Goal: Task Accomplishment & Management: Use online tool/utility

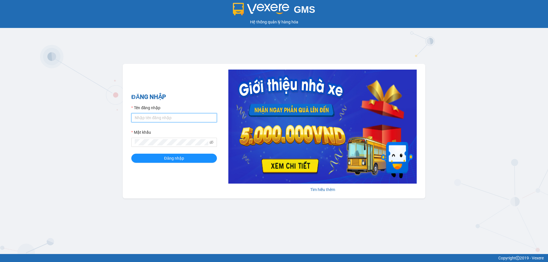
click at [164, 119] on input "Tên đăng nhập" at bounding box center [174, 117] width 86 height 9
type input "kimphuc.binhtam"
click at [170, 161] on span "Đăng nhập" at bounding box center [174, 158] width 20 height 6
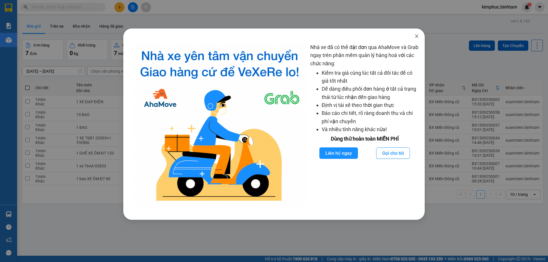
click at [419, 37] on icon "close" at bounding box center [417, 36] width 5 height 5
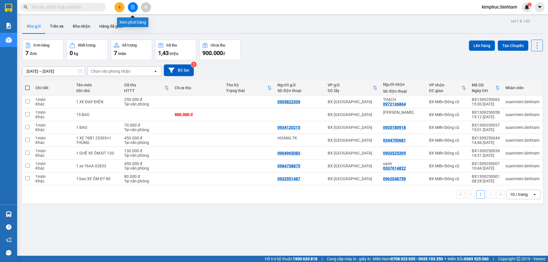
click at [133, 7] on icon "file-add" at bounding box center [132, 7] width 3 height 4
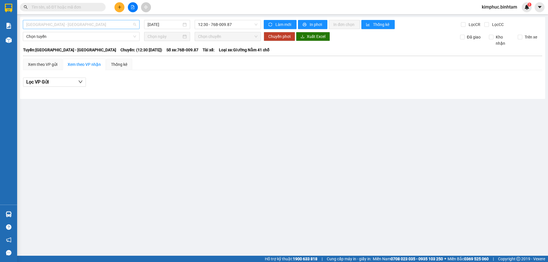
click at [83, 22] on span "[GEOGRAPHIC_DATA] - [GEOGRAPHIC_DATA]" at bounding box center [81, 24] width 110 height 9
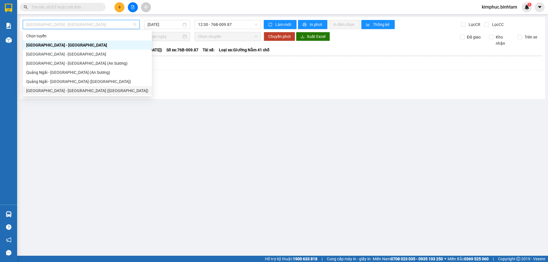
click at [73, 91] on div "[GEOGRAPHIC_DATA] - [GEOGRAPHIC_DATA] ([GEOGRAPHIC_DATA])" at bounding box center [87, 91] width 122 height 6
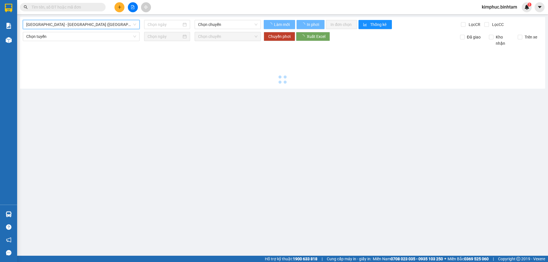
type input "[DATE]"
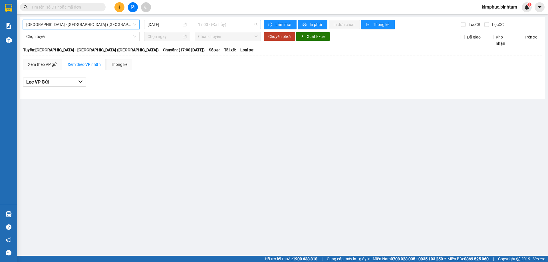
click at [211, 24] on span "17:00 - (Đã hủy)" at bounding box center [227, 24] width 59 height 9
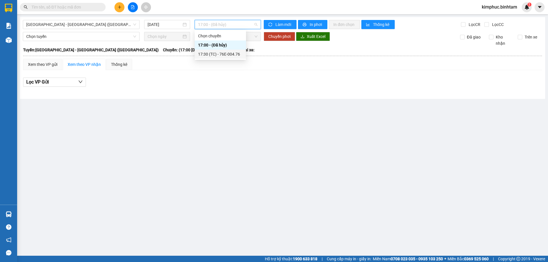
click at [223, 55] on div "17:30 (TC) - 76E-004.76" at bounding box center [220, 54] width 45 height 6
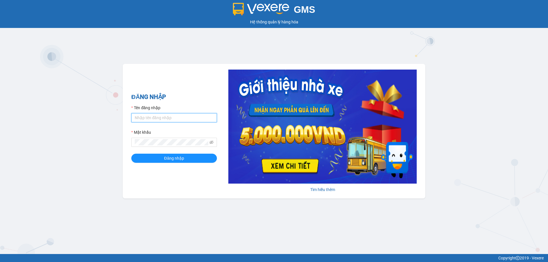
click at [173, 114] on input "Tên đăng nhập" at bounding box center [174, 117] width 86 height 9
type input "kimphuc.binhtam"
click at [187, 158] on button "Đăng nhập" at bounding box center [174, 158] width 86 height 9
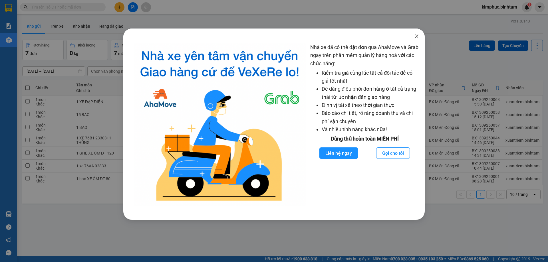
click at [416, 36] on icon "close" at bounding box center [416, 36] width 3 height 3
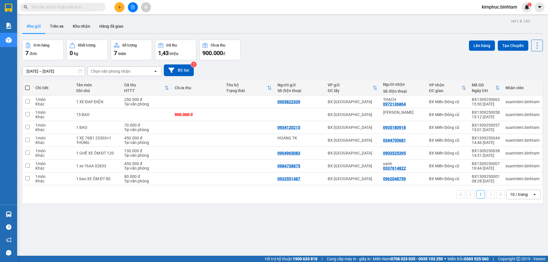
click at [133, 9] on icon "file-add" at bounding box center [133, 7] width 4 height 4
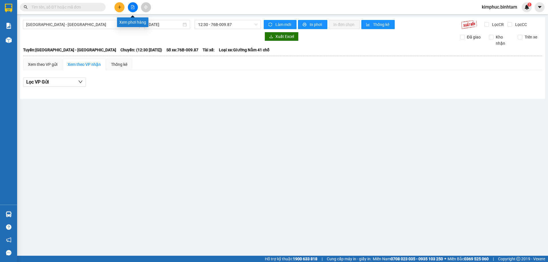
click at [131, 6] on icon "file-add" at bounding box center [132, 7] width 3 height 4
click at [73, 24] on span "[GEOGRAPHIC_DATA] - [GEOGRAPHIC_DATA]" at bounding box center [81, 24] width 110 height 9
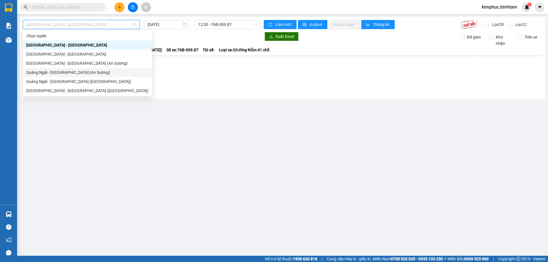
click at [77, 72] on div "Quảng Ngãi - [GEOGRAPHIC_DATA] (An Sương)" at bounding box center [87, 72] width 122 height 6
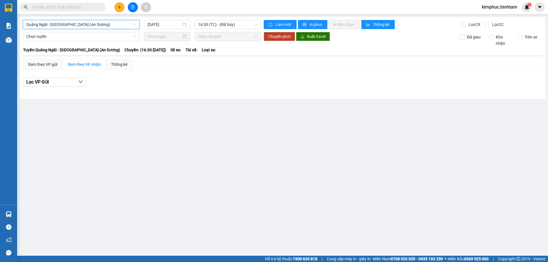
click at [160, 29] on div "[GEOGRAPHIC_DATA] - [GEOGRAPHIC_DATA] (An Sương) [GEOGRAPHIC_DATA] - [GEOGRAPHI…" at bounding box center [282, 58] width 525 height 82
click at [163, 23] on input "[DATE]" at bounding box center [165, 24] width 34 height 6
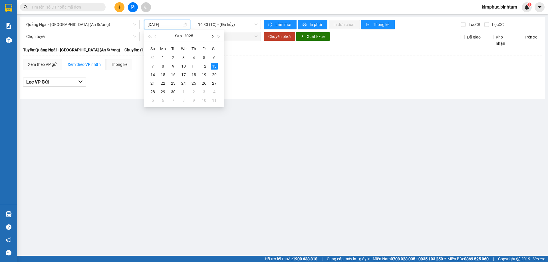
click at [214, 36] on button "button" at bounding box center [212, 35] width 6 height 11
click at [158, 36] on button "button" at bounding box center [156, 35] width 6 height 11
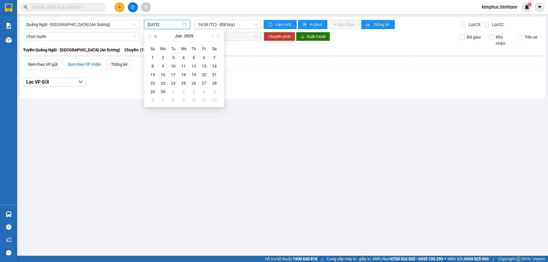
click at [154, 35] on button "button" at bounding box center [156, 35] width 6 height 11
click at [151, 36] on span "button" at bounding box center [149, 36] width 3 height 3
click at [212, 37] on span "button" at bounding box center [212, 36] width 3 height 3
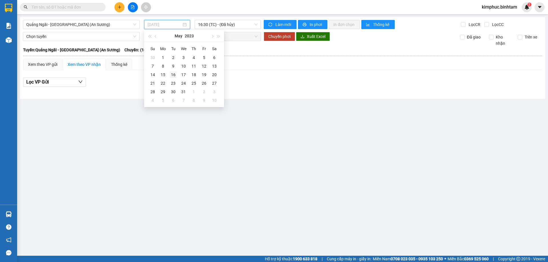
click at [176, 72] on div "16" at bounding box center [173, 74] width 7 height 7
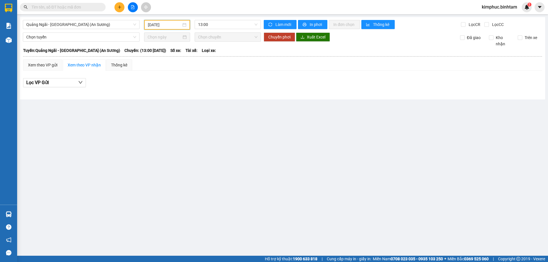
click at [166, 24] on input "[DATE]" at bounding box center [164, 25] width 33 height 6
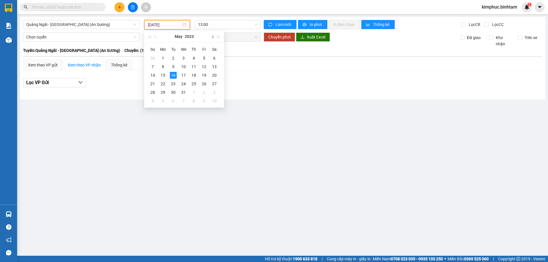
click at [214, 38] on button "button" at bounding box center [212, 36] width 6 height 11
click at [182, 73] on div "12" at bounding box center [183, 75] width 7 height 7
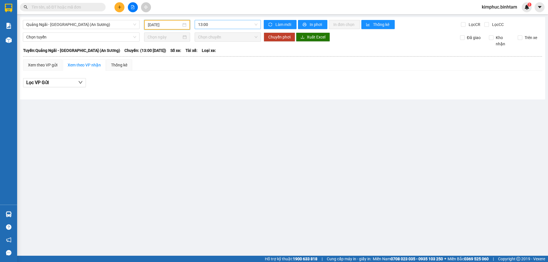
click at [218, 21] on span "13:00" at bounding box center [227, 24] width 59 height 9
click at [167, 24] on input "[DATE]" at bounding box center [164, 25] width 33 height 6
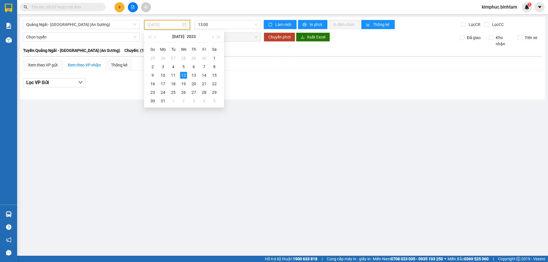
type input "[DATE]"
click at [182, 75] on div "12" at bounding box center [183, 75] width 7 height 7
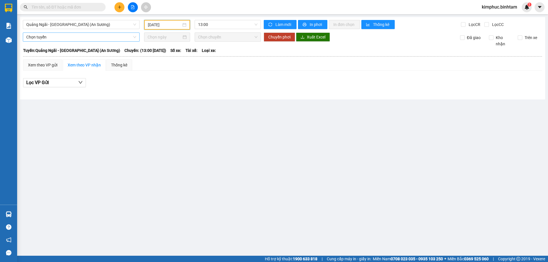
click at [75, 37] on span "Chọn tuyến" at bounding box center [81, 37] width 110 height 9
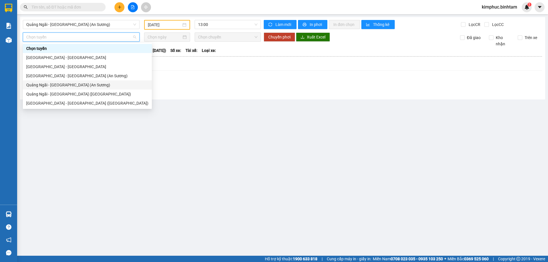
click at [59, 83] on div "Quảng Ngãi - [GEOGRAPHIC_DATA] (An Sương)" at bounding box center [87, 85] width 122 height 6
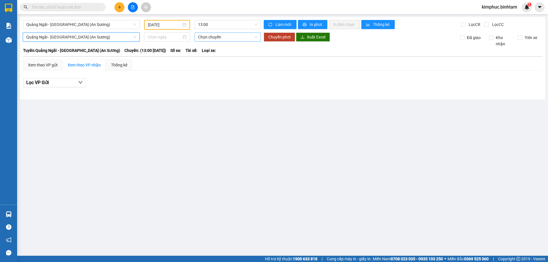
click at [213, 37] on span "Chọn chuyến" at bounding box center [227, 37] width 59 height 9
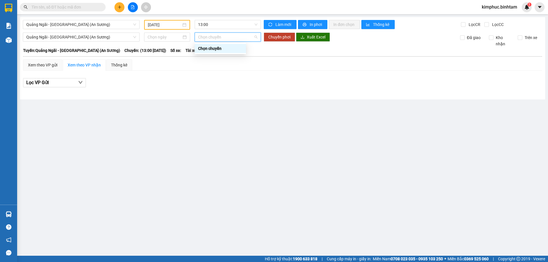
click at [218, 49] on div "Chọn chuyến" at bounding box center [220, 48] width 45 height 6
click at [59, 23] on span "Quảng Ngãi - [GEOGRAPHIC_DATA] (An Sương)" at bounding box center [81, 24] width 110 height 9
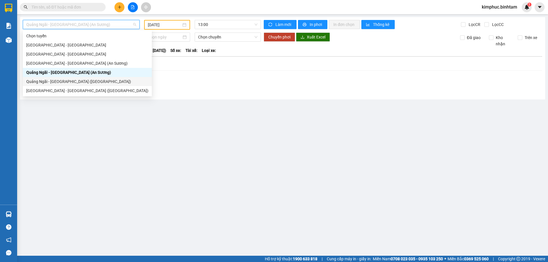
click at [64, 82] on div "Quảng Ngãi - [GEOGRAPHIC_DATA] ([GEOGRAPHIC_DATA])" at bounding box center [87, 82] width 122 height 6
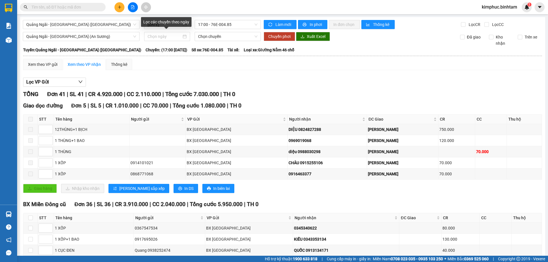
click at [160, 25] on div "Lọc các chuyến theo ngày" at bounding box center [166, 22] width 51 height 10
click at [179, 30] on div "Lọc các chuyến theo ngày" at bounding box center [166, 24] width 51 height 14
click at [178, 28] on div "Lọc các chuyến theo ngày" at bounding box center [166, 24] width 51 height 14
click at [166, 24] on input "[DATE]" at bounding box center [165, 24] width 34 height 6
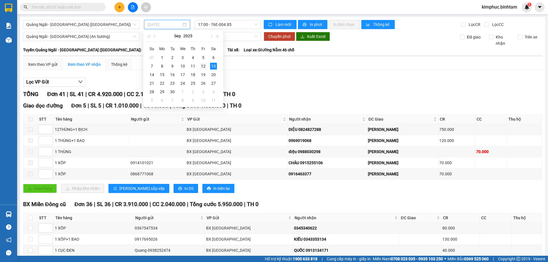
click at [202, 68] on div "12" at bounding box center [203, 66] width 7 height 7
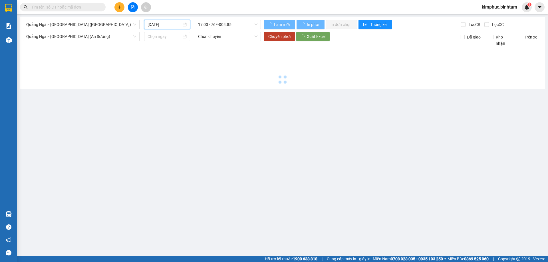
type input "[DATE]"
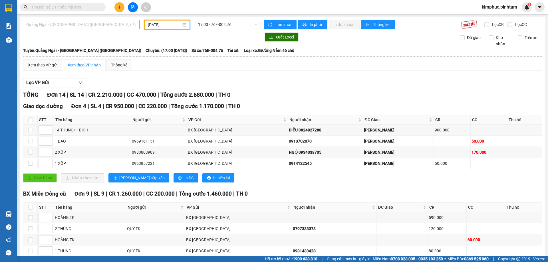
click at [76, 27] on span "Quảng Ngãi - [GEOGRAPHIC_DATA] ([GEOGRAPHIC_DATA])" at bounding box center [81, 24] width 110 height 9
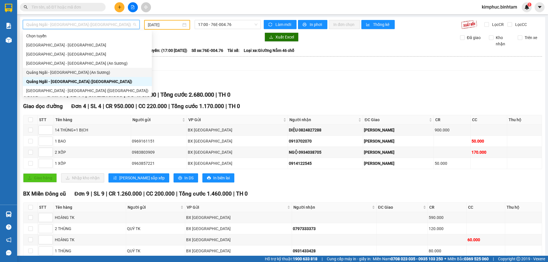
click at [66, 74] on div "Quảng Ngãi - [GEOGRAPHIC_DATA] (An Sương)" at bounding box center [87, 72] width 122 height 6
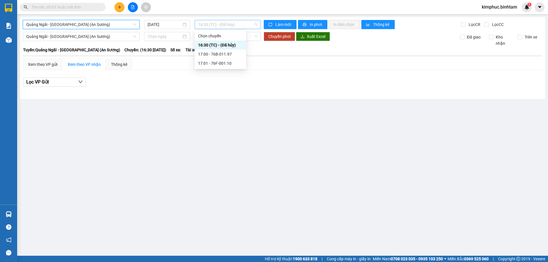
click at [213, 23] on span "16:30 (TC) - (Đã hủy)" at bounding box center [227, 24] width 59 height 9
click at [223, 55] on div "17:00 - 76B-011.97" at bounding box center [220, 54] width 45 height 6
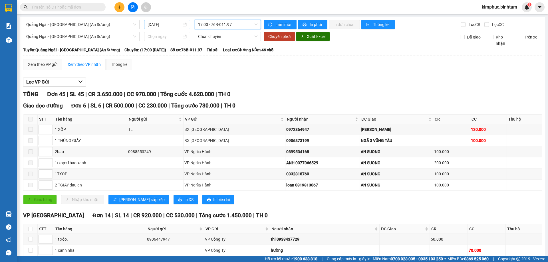
click at [156, 24] on input "[DATE]" at bounding box center [165, 24] width 34 height 6
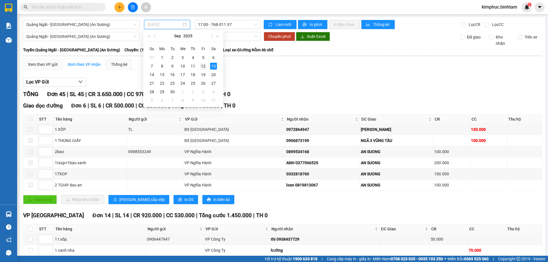
click at [207, 65] on td "12" at bounding box center [203, 66] width 10 height 9
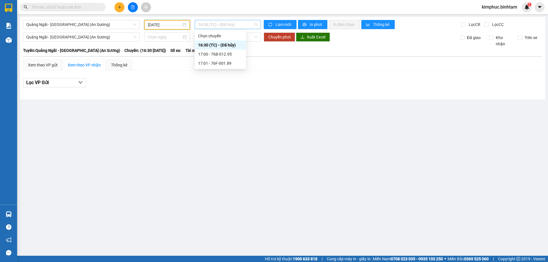
click at [220, 23] on span "16:30 (TC) - (Đã hủy)" at bounding box center [227, 24] width 59 height 9
click at [227, 52] on div "17:00 - 76B-012.95" at bounding box center [220, 54] width 45 height 6
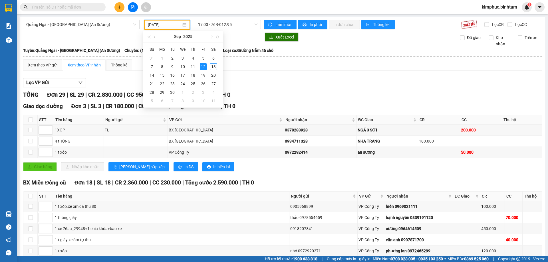
click at [169, 28] on input "[DATE]" at bounding box center [164, 25] width 33 height 6
click at [154, 38] on button "button" at bounding box center [155, 36] width 6 height 11
click at [213, 67] on div "12" at bounding box center [213, 66] width 7 height 7
type input "[DATE]"
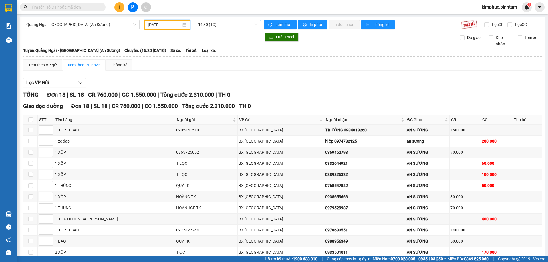
click at [218, 26] on span "16:30 (TC)" at bounding box center [227, 24] width 59 height 9
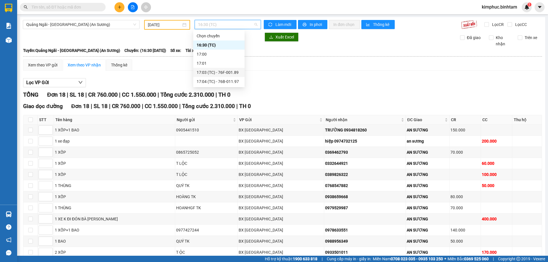
click at [220, 73] on div "17:03 (TC) - 76F-001.89" at bounding box center [219, 72] width 45 height 6
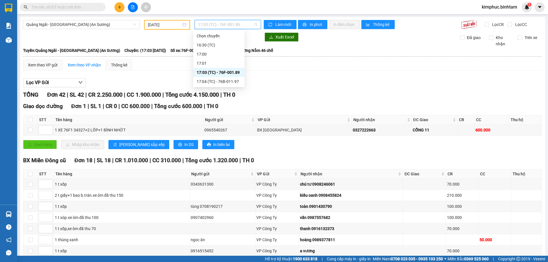
click at [223, 21] on span "17:03 (TC) - 76F-001.89" at bounding box center [227, 24] width 59 height 9
click at [232, 81] on div "17:04 (TC) - 76B-011.97" at bounding box center [219, 82] width 45 height 6
